Goal: Find specific page/section

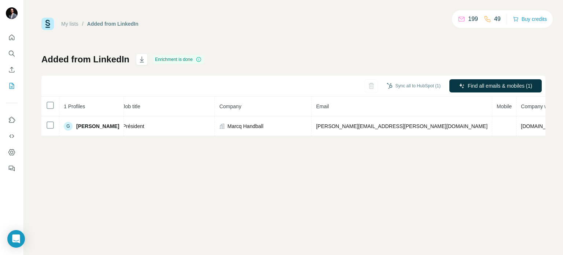
scroll to position [0, 100]
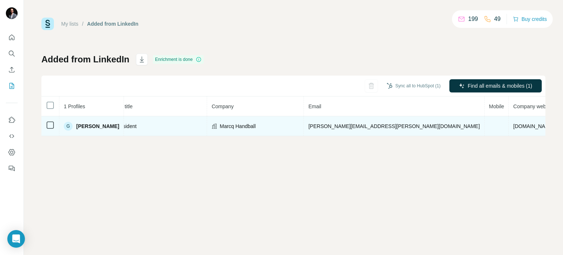
click at [485, 121] on td at bounding box center [497, 126] width 24 height 20
click at [485, 123] on td at bounding box center [497, 126] width 24 height 20
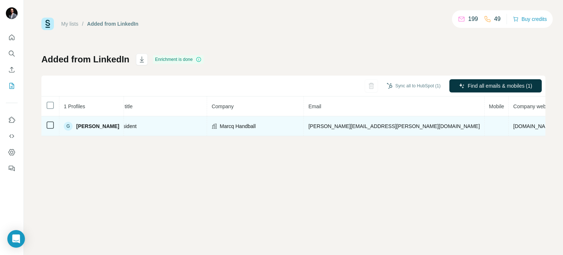
click at [485, 123] on td at bounding box center [497, 126] width 24 height 20
click at [485, 128] on td at bounding box center [497, 126] width 24 height 20
